Goal: Task Accomplishment & Management: Manage account settings

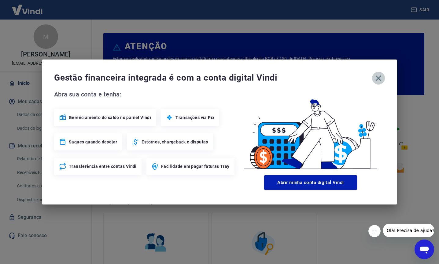
click at [380, 78] on icon "button" at bounding box center [378, 78] width 10 height 10
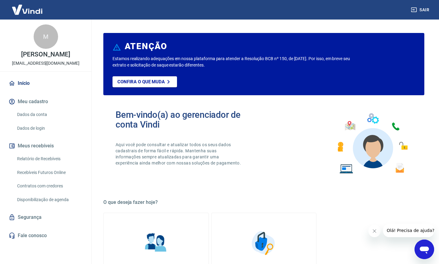
click at [46, 160] on link "Relatório de Recebíveis" at bounding box center [49, 159] width 69 height 13
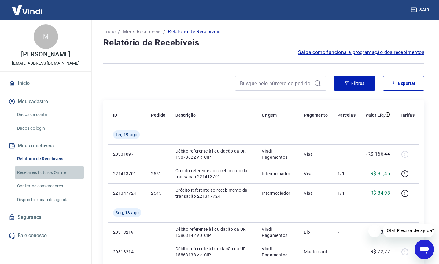
click at [43, 174] on link "Recebíveis Futuros Online" at bounding box center [49, 173] width 69 height 13
